Goal: Transaction & Acquisition: Purchase product/service

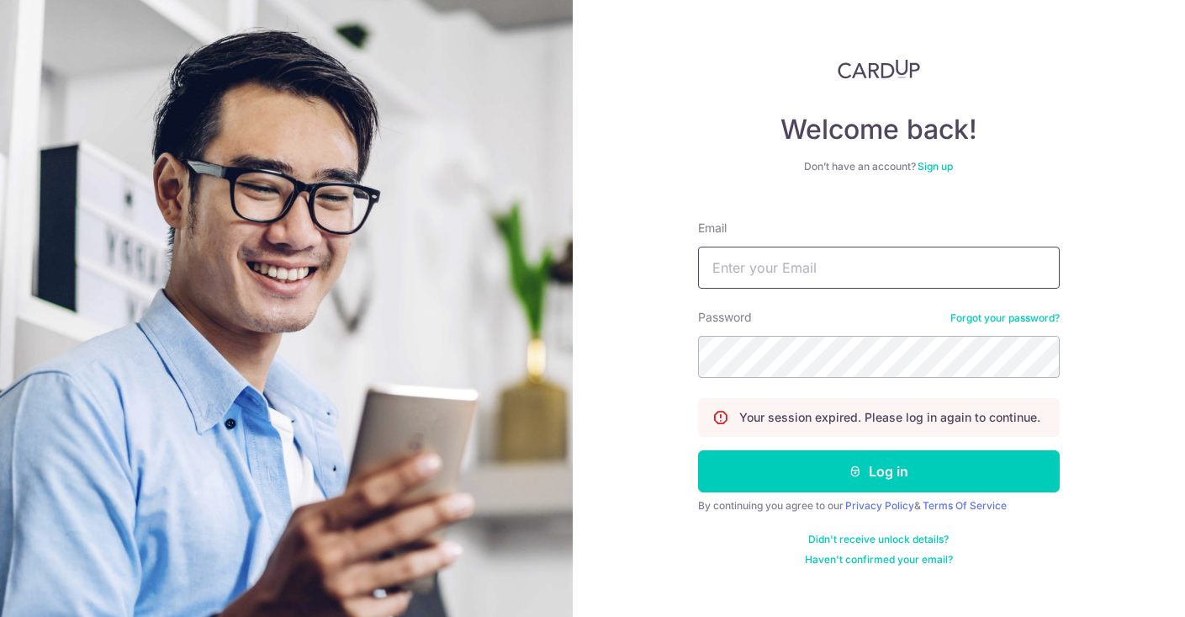
click at [884, 273] on input "Email" at bounding box center [879, 267] width 362 height 42
type input "alyssa.s.choi@gmail.com"
click at [698, 450] on button "Log in" at bounding box center [879, 471] width 362 height 42
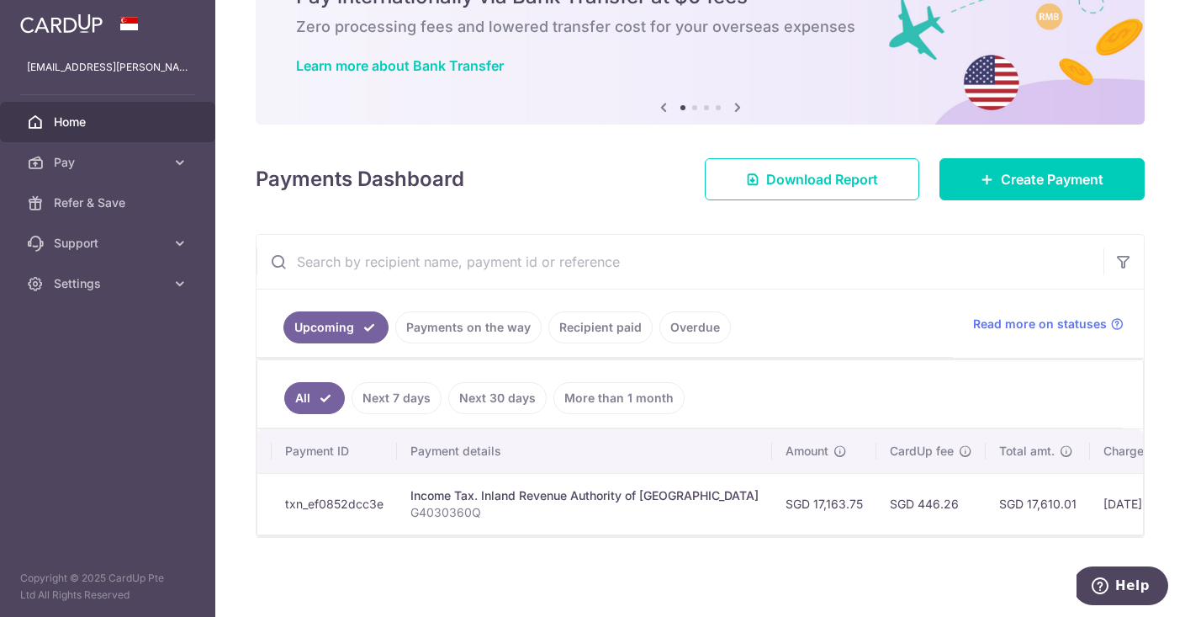
scroll to position [0, 416]
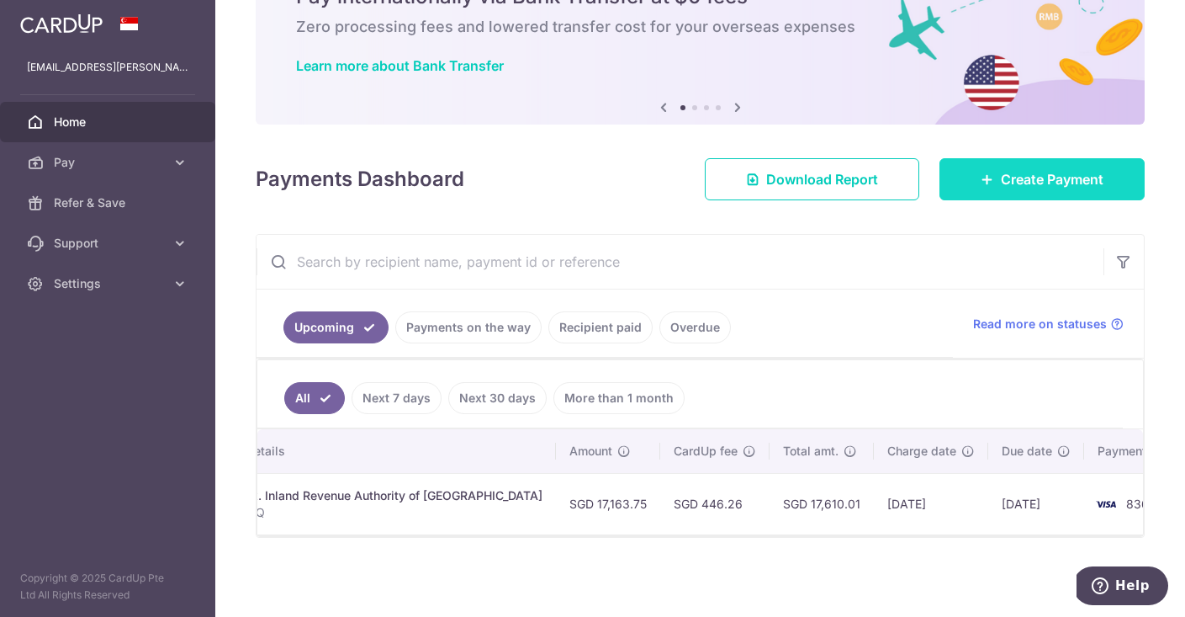
click at [1040, 186] on span "Create Payment" at bounding box center [1052, 179] width 103 height 20
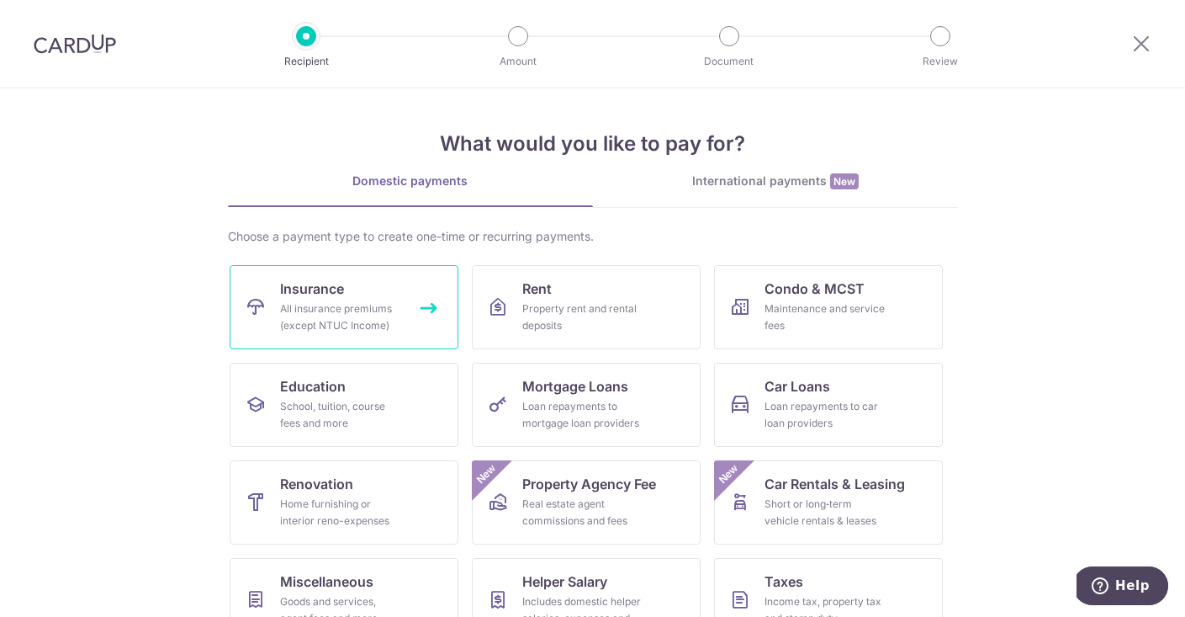
scroll to position [136, 0]
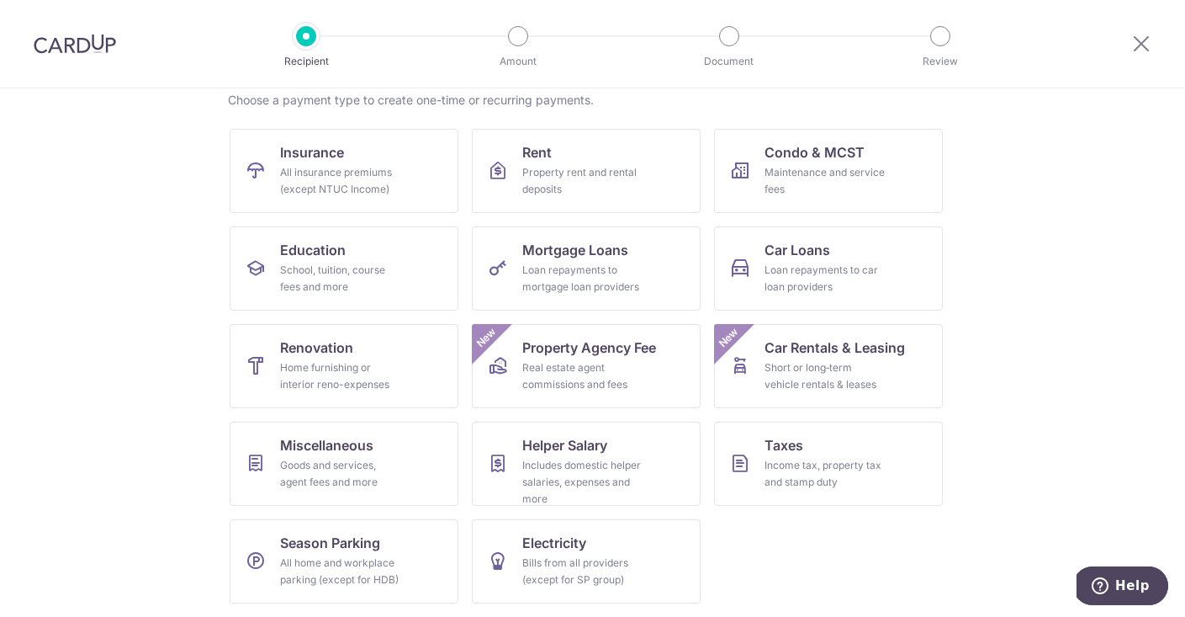
click at [372, 506] on ul "Insurance All insurance premiums (except NTUC Income) Rent Property rent and re…" at bounding box center [593, 373] width 727 height 488
click at [377, 469] on div "Goods and services, agent fees and more" at bounding box center [340, 474] width 121 height 34
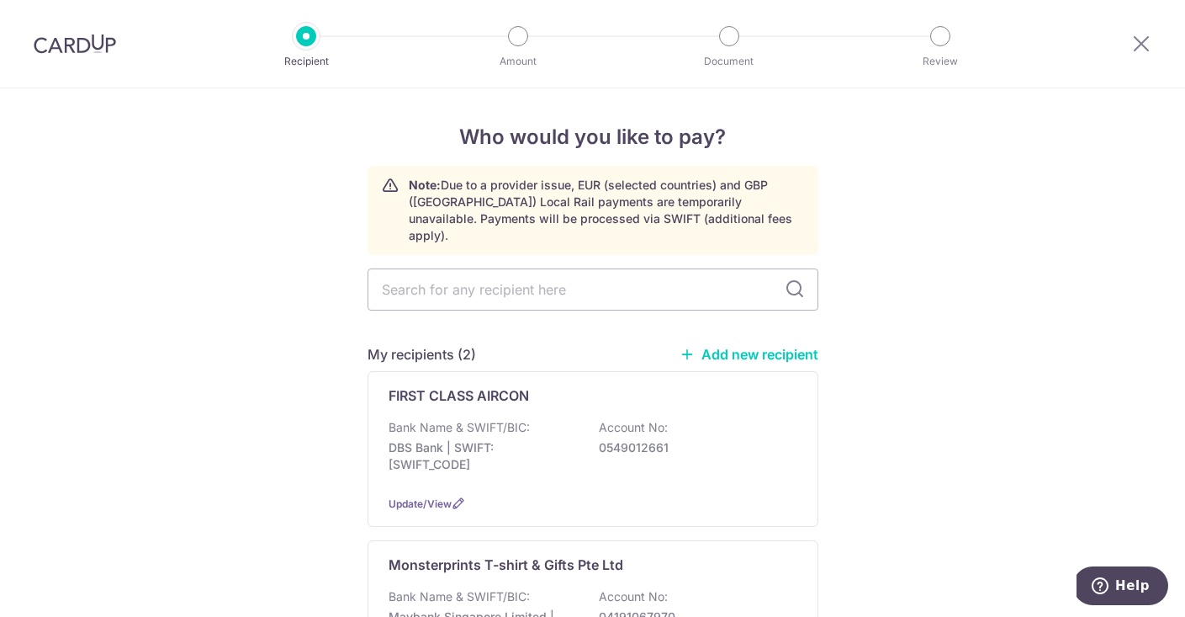
scroll to position [111, 0]
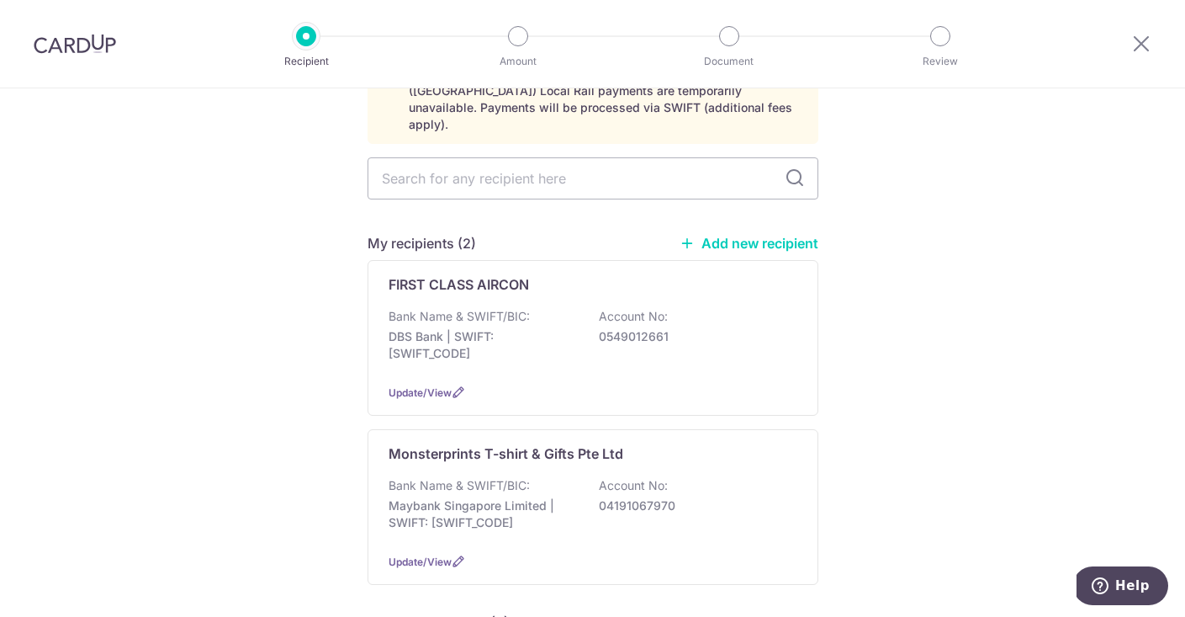
click at [741, 235] on link "Add new recipient" at bounding box center [749, 243] width 139 height 17
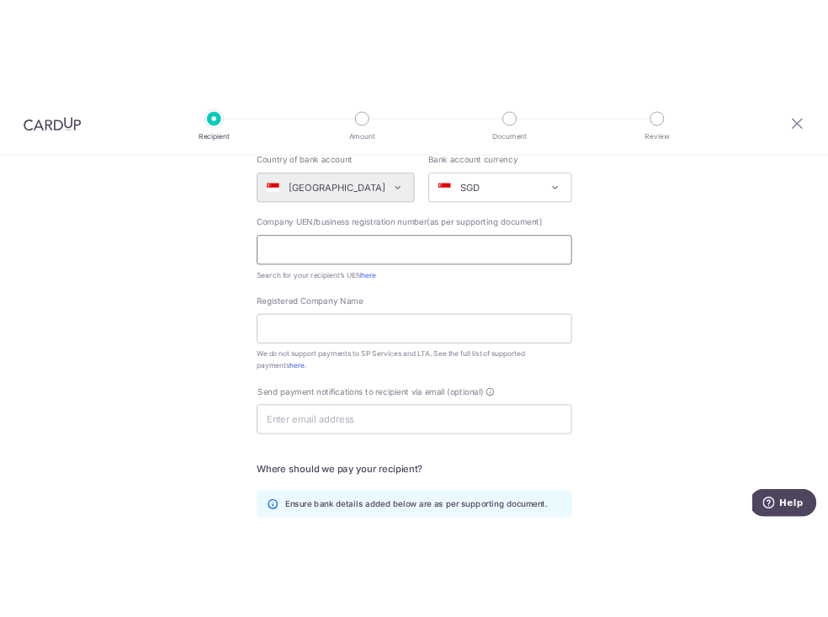
scroll to position [183, 0]
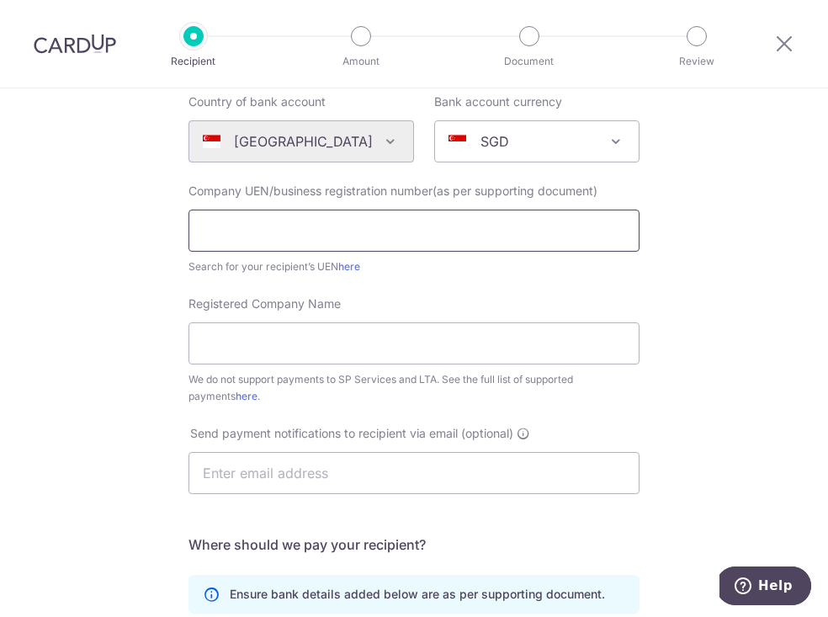
click at [381, 228] on input "text" at bounding box center [413, 230] width 451 height 42
paste input "198101109K"
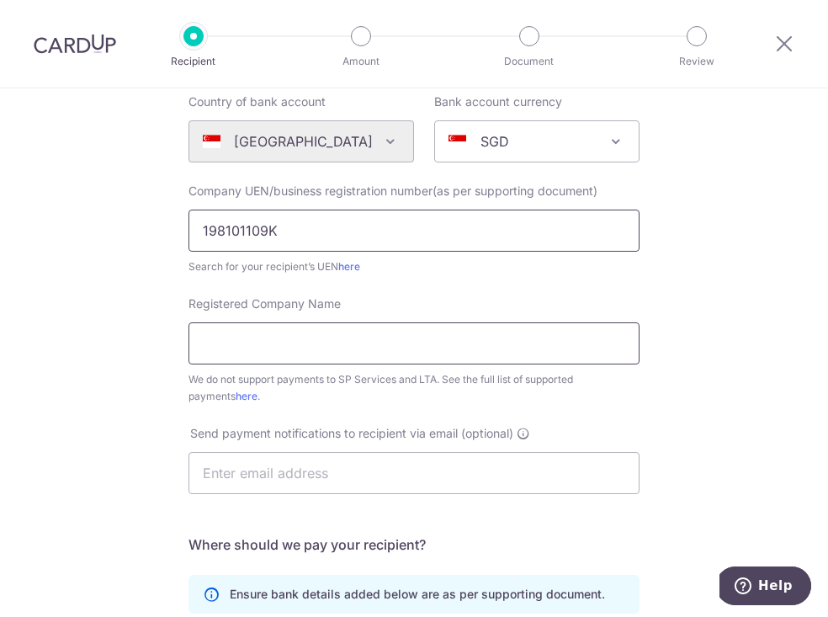
type input "198101109K"
click at [283, 333] on input "Registered Company Name" at bounding box center [413, 343] width 451 height 42
type input "KINGSMEN EXHIBITS PTE LTD"
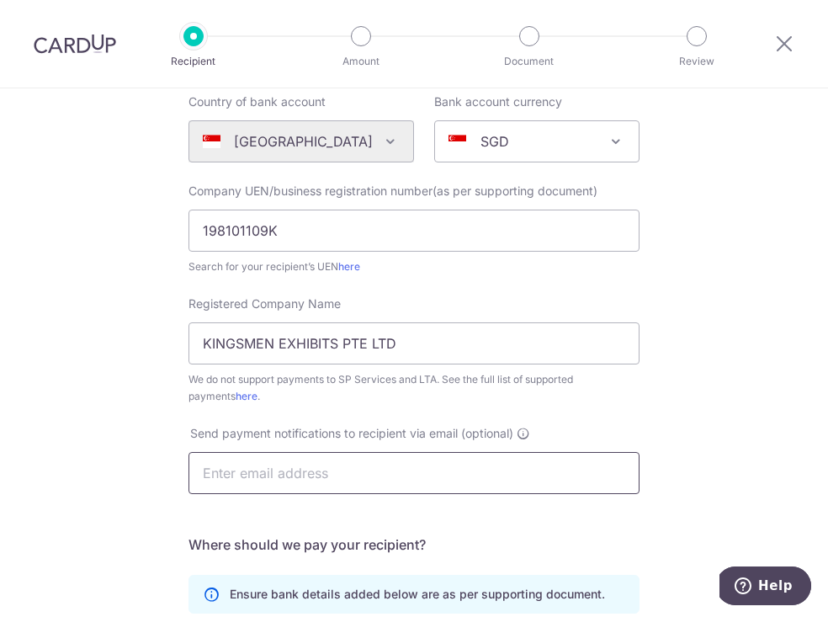
click at [359, 480] on input "text" at bounding box center [413, 473] width 451 height 42
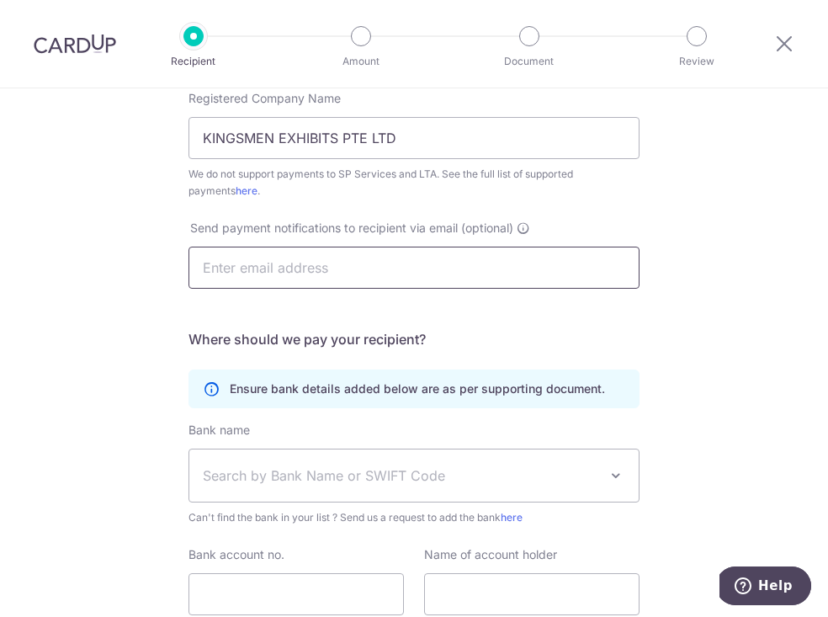
scroll to position [410, 0]
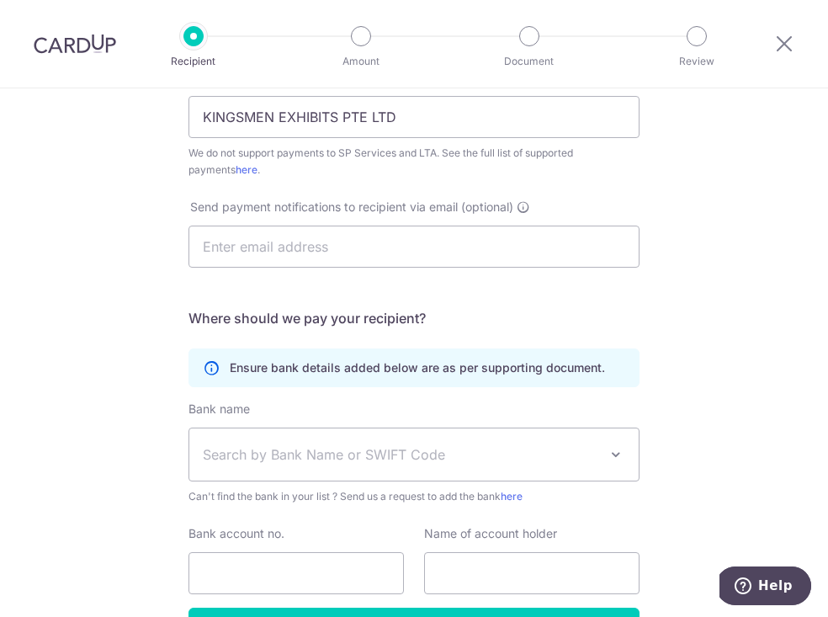
click at [371, 452] on span "Search by Bank Name or SWIFT Code" at bounding box center [400, 454] width 395 height 20
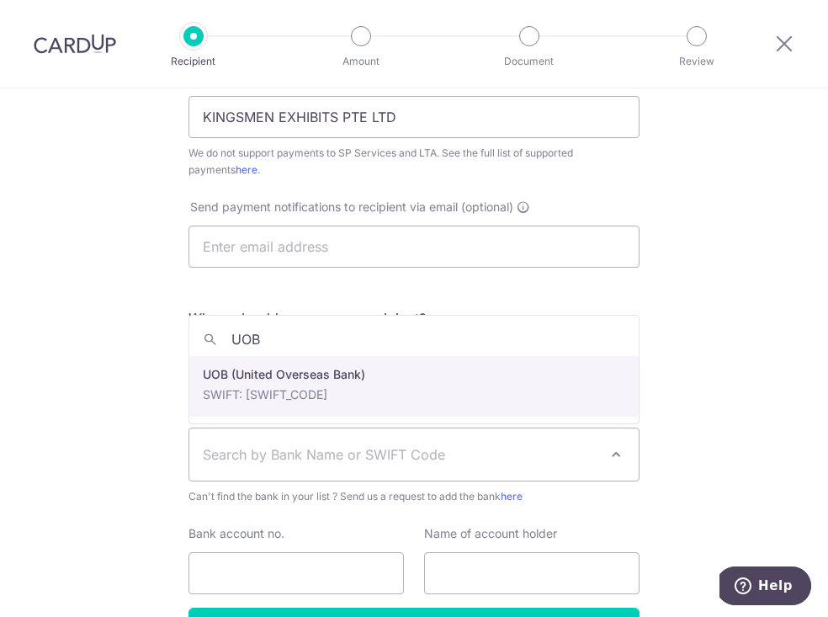
type input "UOB"
select select "18"
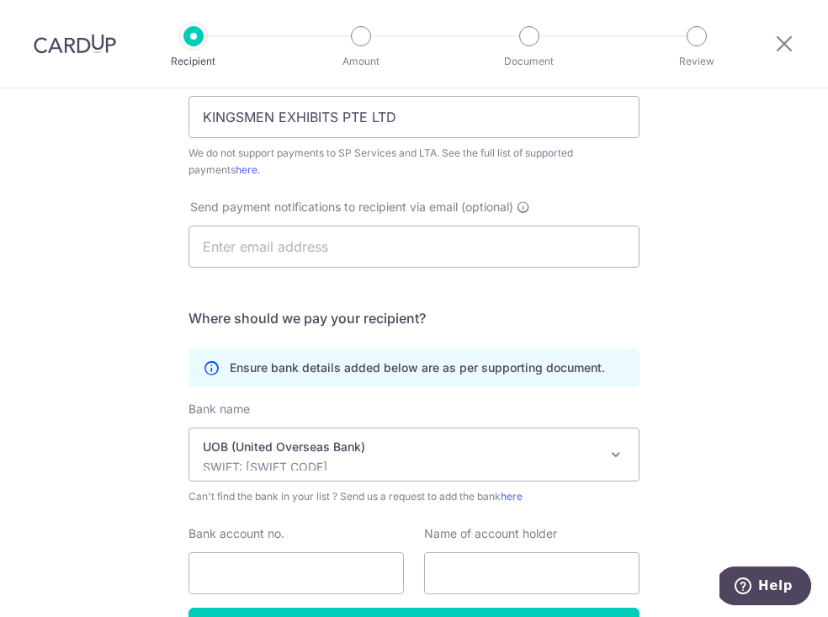
scroll to position [522, 0]
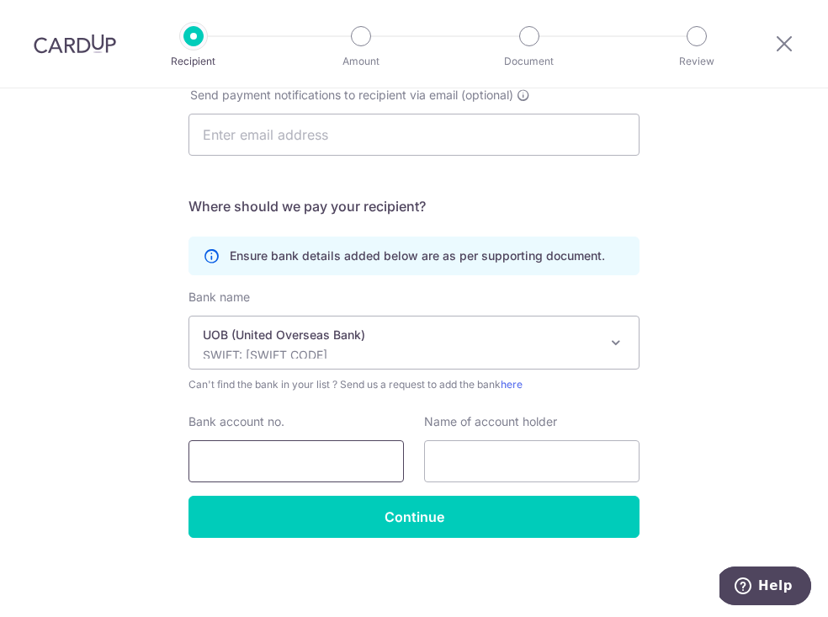
click at [352, 446] on input "Bank account no." at bounding box center [295, 461] width 215 height 42
type input "1063-33141"
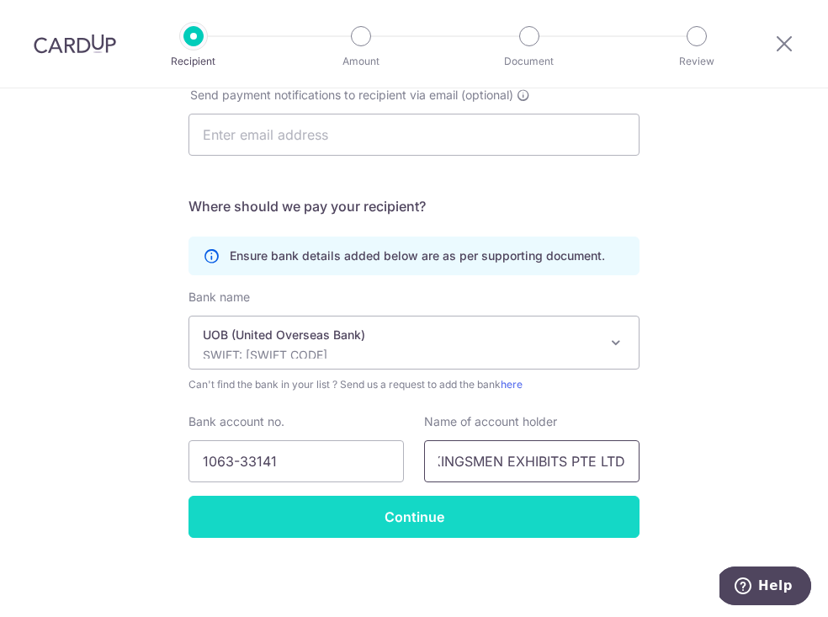
type input "KINGSMEN EXHIBITS PTE LTD"
click at [344, 521] on input "Continue" at bounding box center [413, 516] width 451 height 42
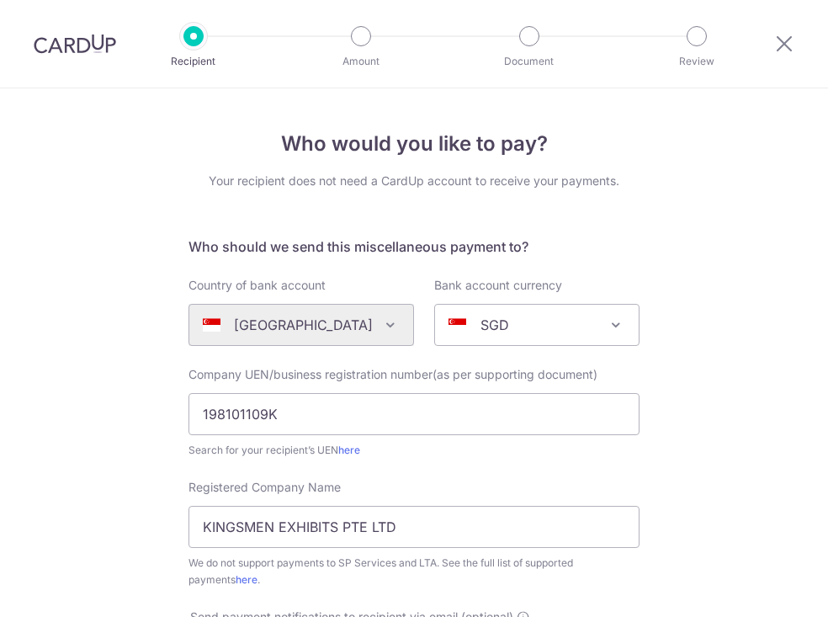
scroll to position [562, 0]
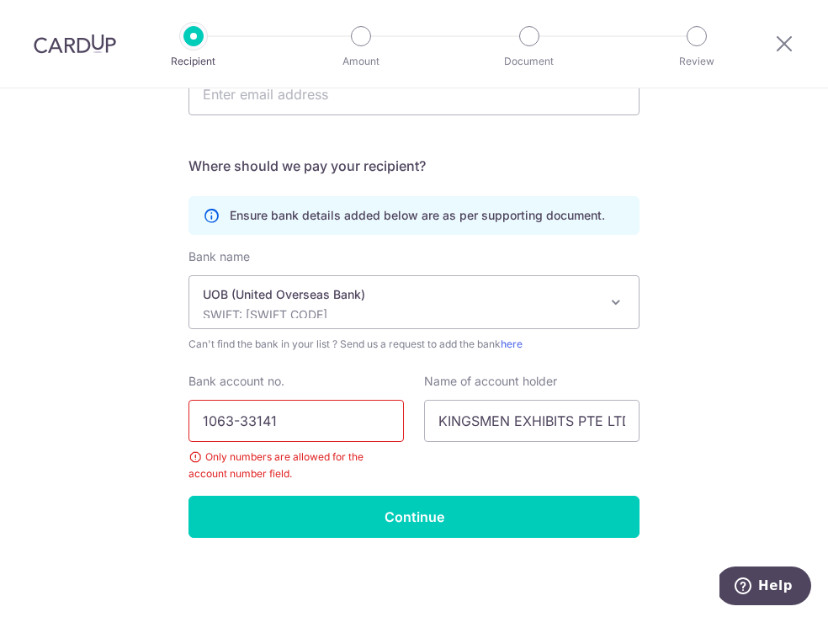
click at [233, 418] on input "1063-33141" at bounding box center [295, 421] width 215 height 42
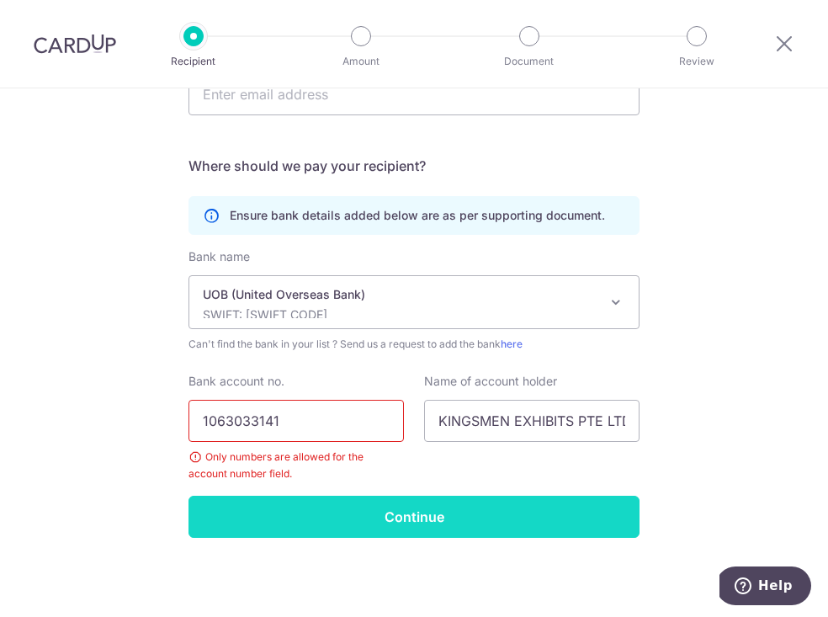
type input "1063033141"
click at [271, 508] on input "Continue" at bounding box center [413, 516] width 451 height 42
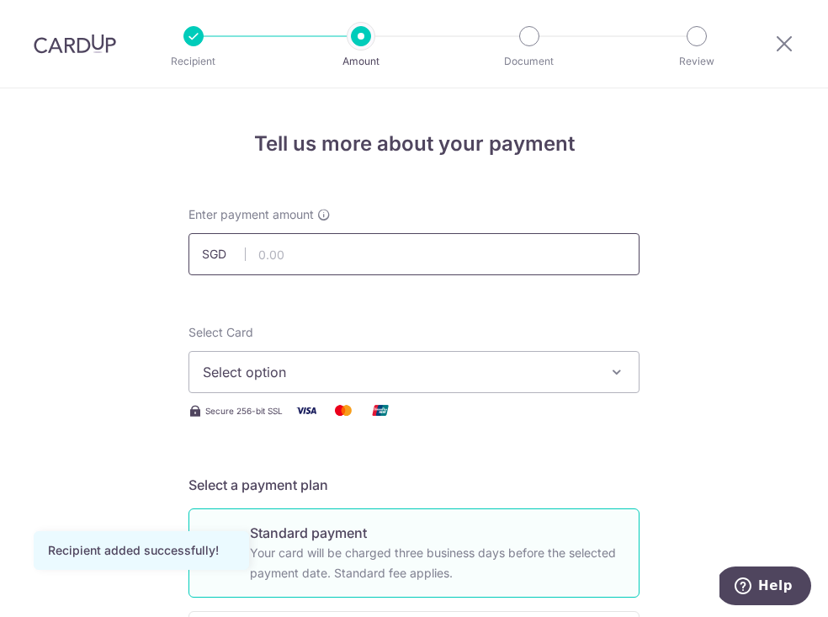
click at [300, 238] on input "text" at bounding box center [413, 254] width 451 height 42
type input "21,080.60"
click at [425, 374] on span "Select option" at bounding box center [399, 372] width 392 height 20
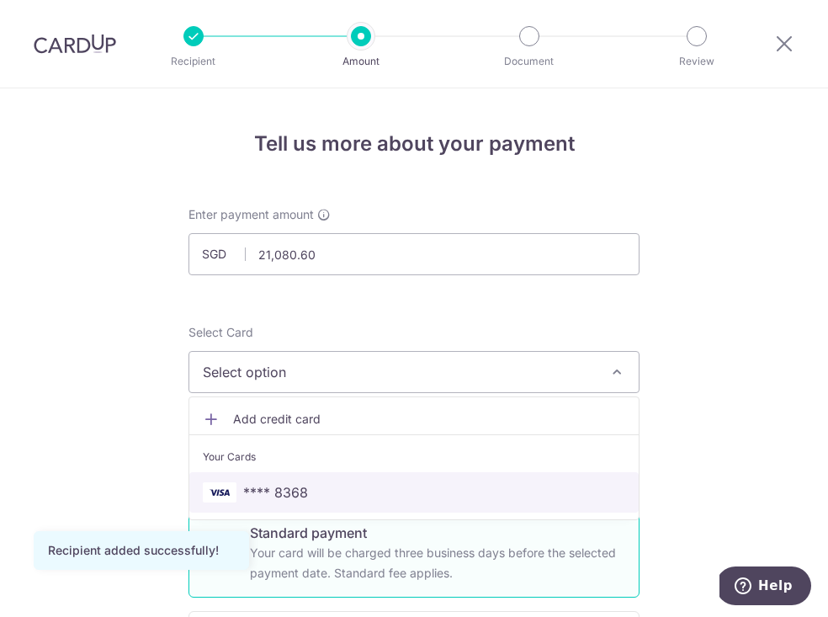
click at [382, 485] on span "**** 8368" at bounding box center [414, 492] width 422 height 20
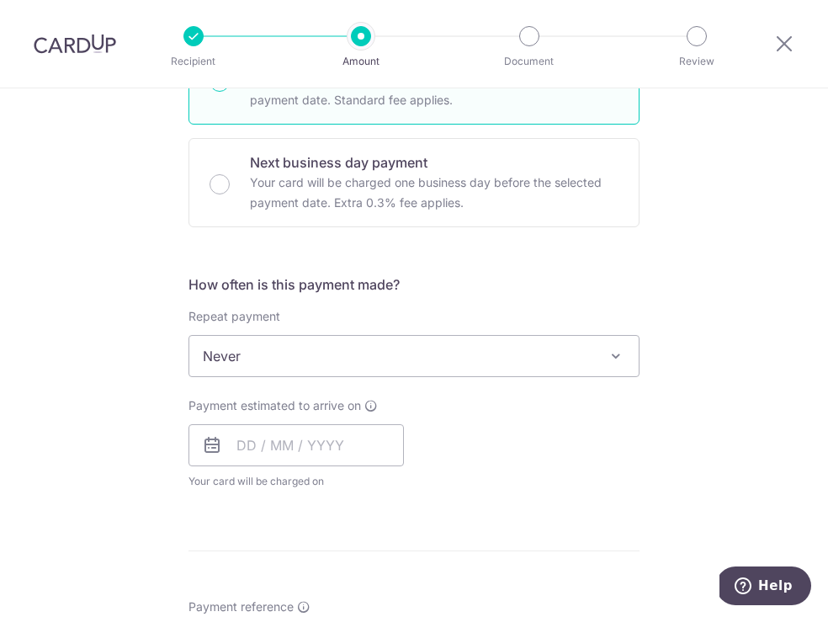
scroll to position [439, 0]
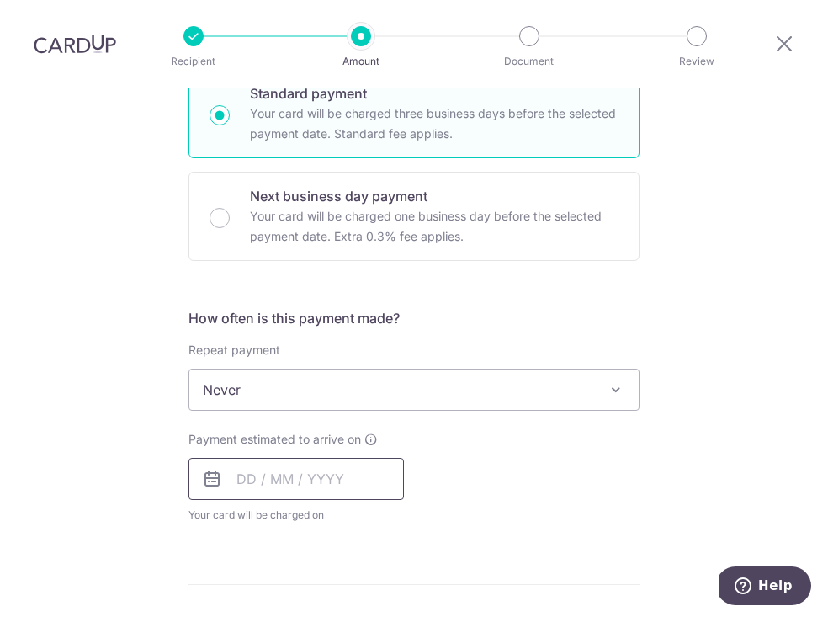
click at [284, 479] on input "text" at bounding box center [295, 479] width 215 height 42
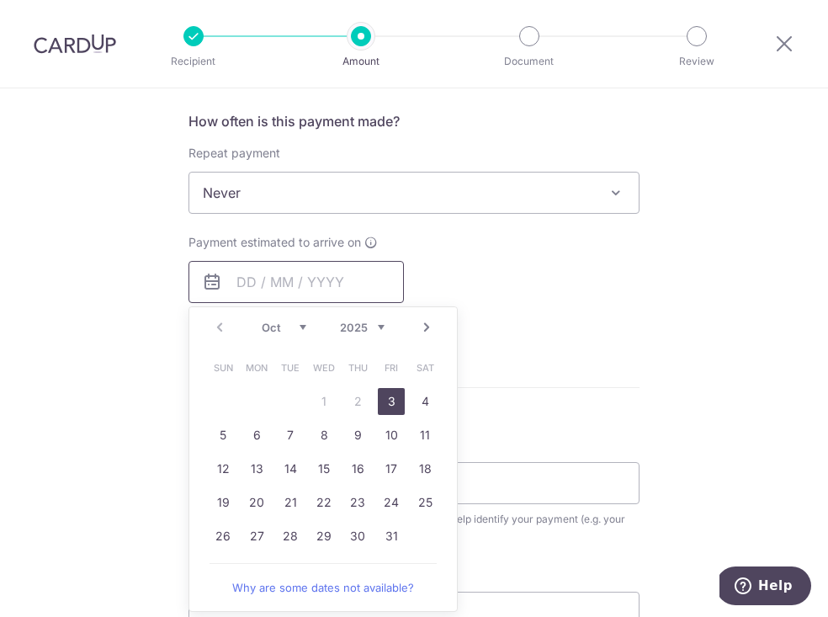
scroll to position [645, 0]
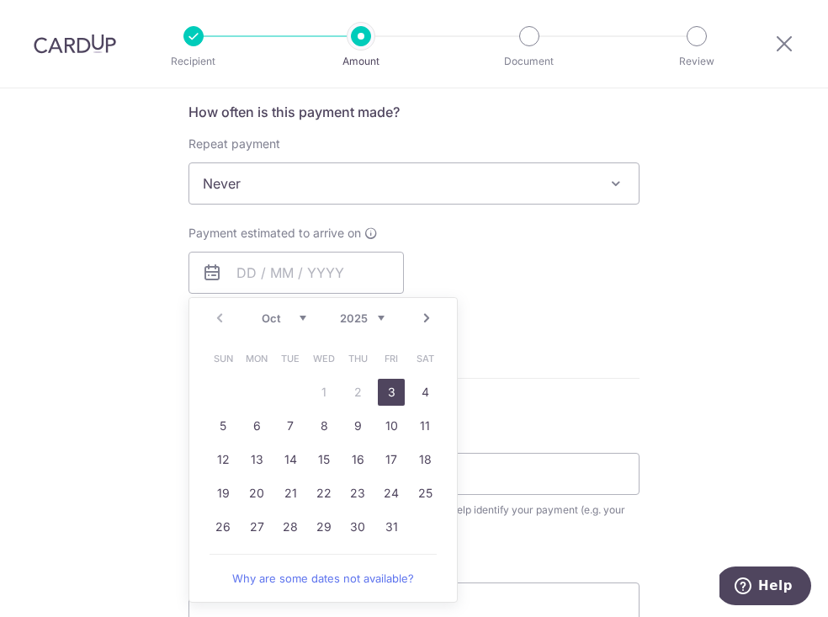
click at [389, 400] on link "3" at bounding box center [391, 392] width 27 height 27
click at [0, 0] on div "Payment due and charge dates may be adjusted if it falls on weekends or public …" at bounding box center [0, 0] width 0 height 0
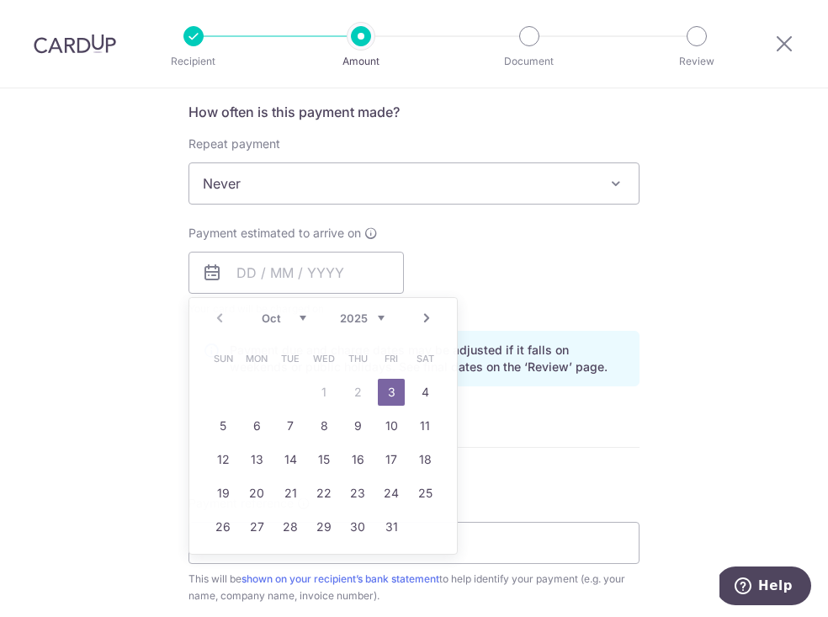
type input "[DATE]"
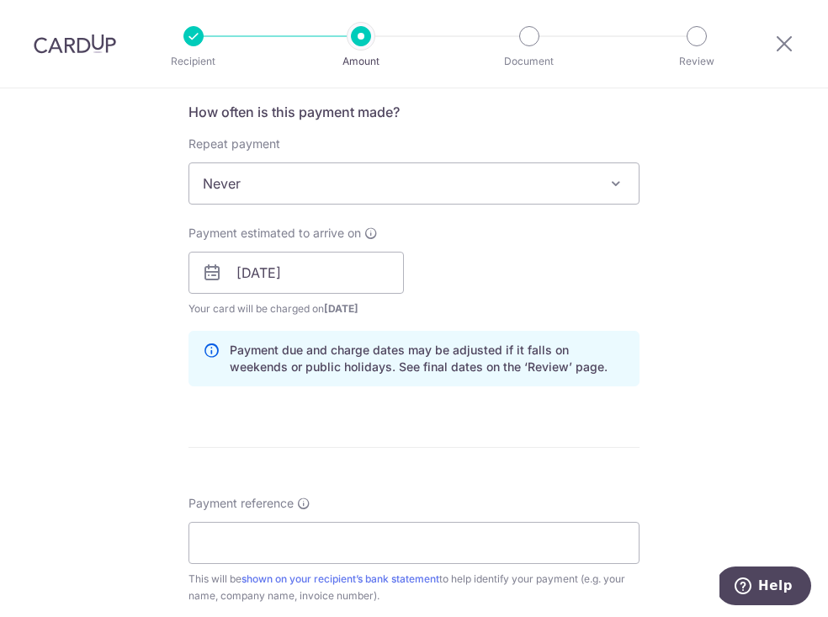
click at [553, 307] on div "Payment estimated to arrive on [DATE] Prev Next Oct Nov [DATE] 2026 2027 2028 2…" at bounding box center [413, 271] width 471 height 93
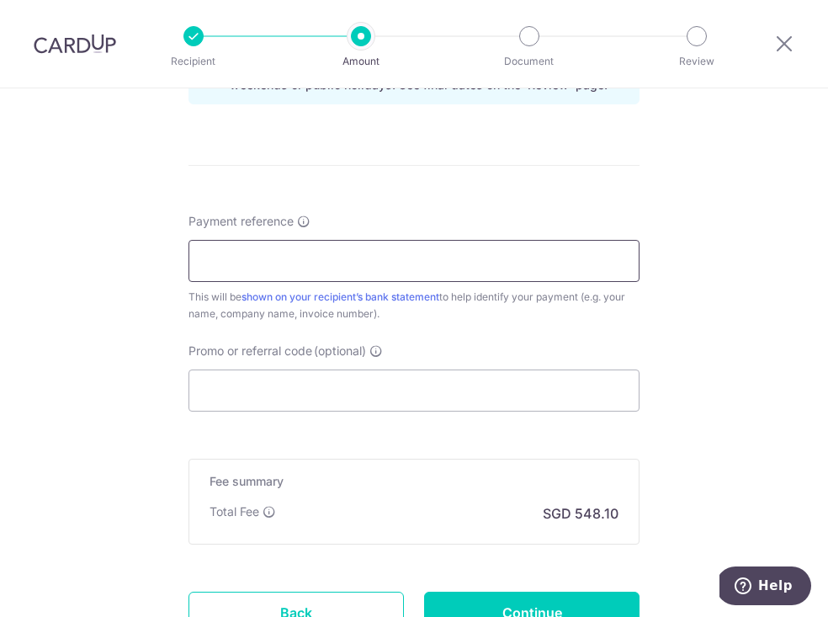
scroll to position [930, 0]
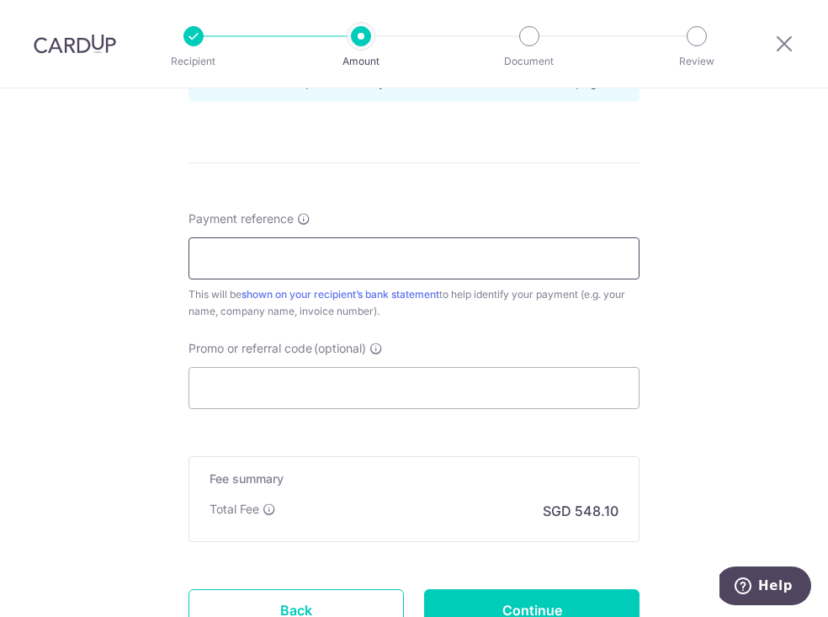
click at [532, 258] on input "Payment reference" at bounding box center [413, 258] width 451 height 42
click at [546, 321] on div "Payment reference This will be shown on your recipient’s bank statement to help…" at bounding box center [413, 309] width 451 height 199
click at [529, 255] on input "Payment reference" at bounding box center [413, 258] width 451 height 42
type input "SILVERFORT"
